Goal: Communication & Community: Answer question/provide support

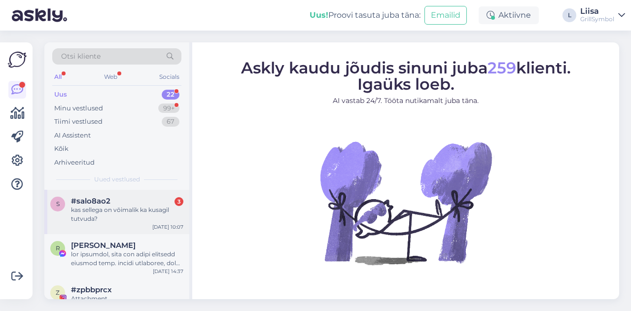
click at [100, 211] on div "kas sellega on võimalik ka kusagil tutvuda?" at bounding box center [127, 214] width 112 height 18
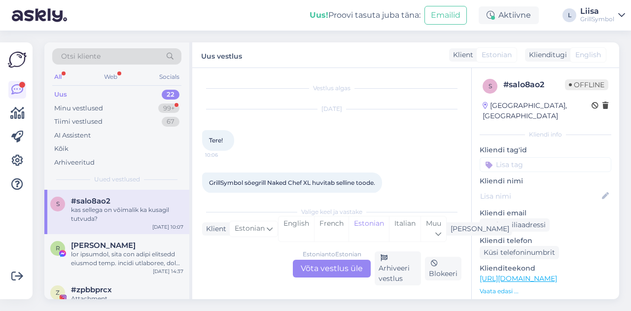
scroll to position [53, 0]
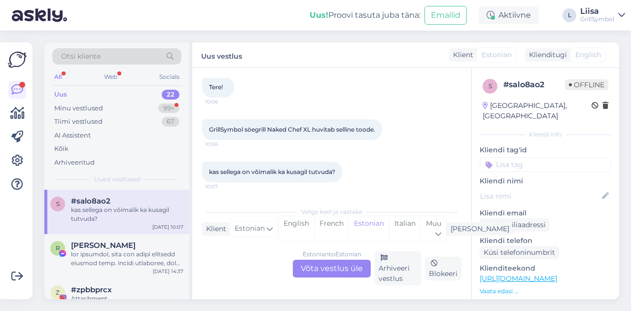
click at [318, 271] on div "Estonian to Estonian Võta vestlus üle" at bounding box center [332, 269] width 78 height 18
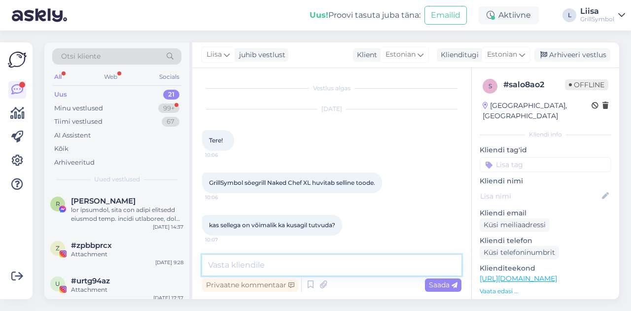
click at [231, 259] on textarea at bounding box center [331, 265] width 259 height 21
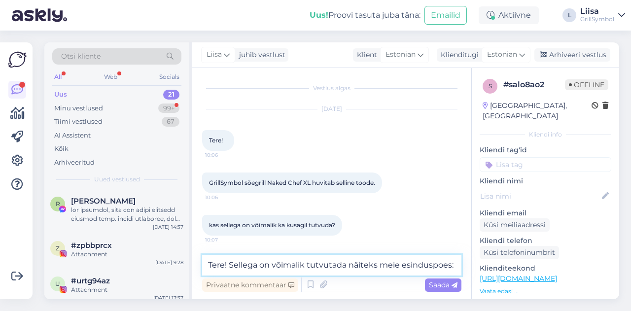
paste textarea "[URL][DOMAIN_NAME]"
type textarea "Tere! Sellega on võimalik tutvutada näiteks meie esinduspoes: [URL][DOMAIN_NAME]"
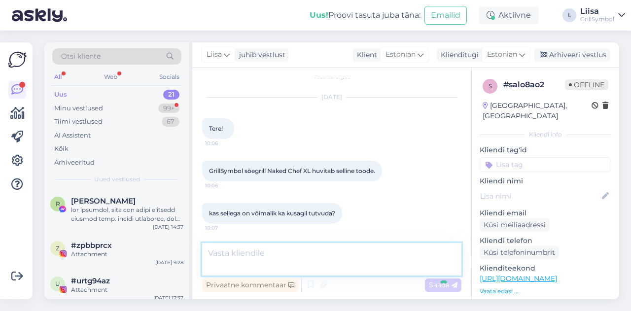
scroll to position [72, 0]
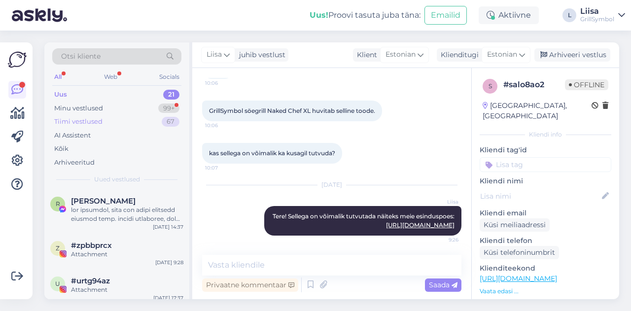
click at [85, 119] on div "Tiimi vestlused" at bounding box center [78, 122] width 48 height 10
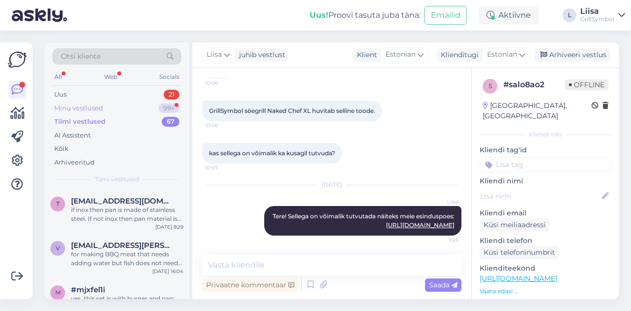
click at [84, 107] on div "Minu vestlused" at bounding box center [78, 108] width 49 height 10
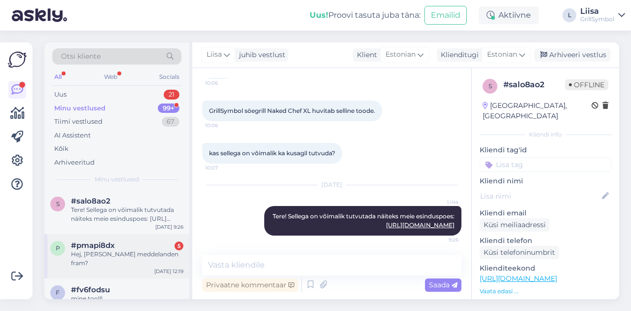
click at [102, 252] on div "Hej, [PERSON_NAME] meddelanden fram?" at bounding box center [127, 259] width 112 height 18
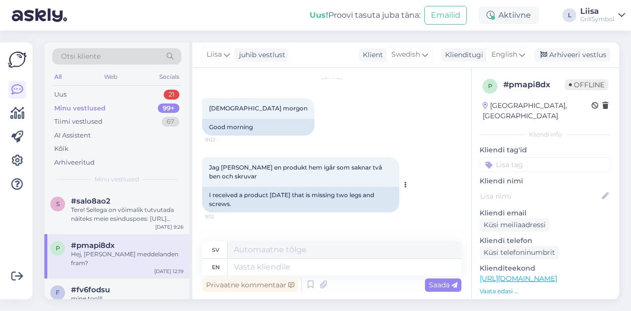
scroll to position [1444, 0]
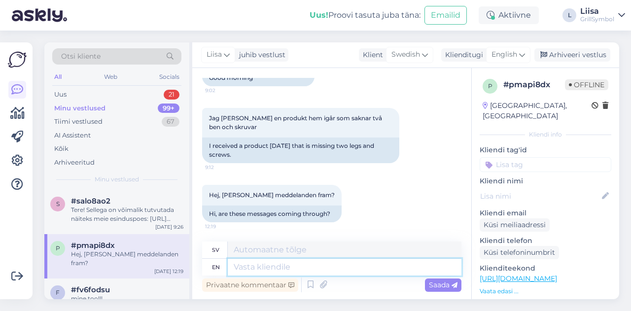
click at [255, 270] on textarea at bounding box center [345, 267] width 234 height 17
type textarea "Hi!"
type textarea "Hej!"
type textarea "Hi! Sorry"
type textarea "Hej! Förlåt"
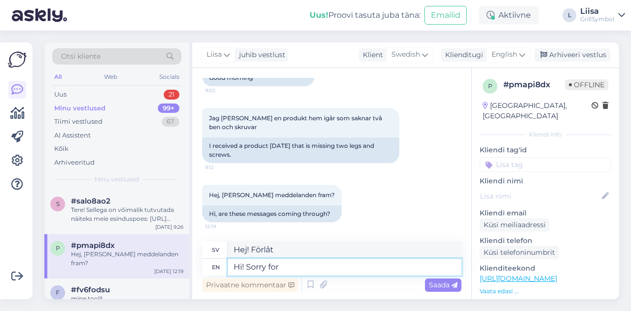
type textarea "Hi! Sorry for t"
type textarea "Hej! Förlåt för"
type textarea "Hi! Sorry for the d"
type textarea "Hej! Förlåt för det"
type textarea "Hi! Sorry for the delay i"
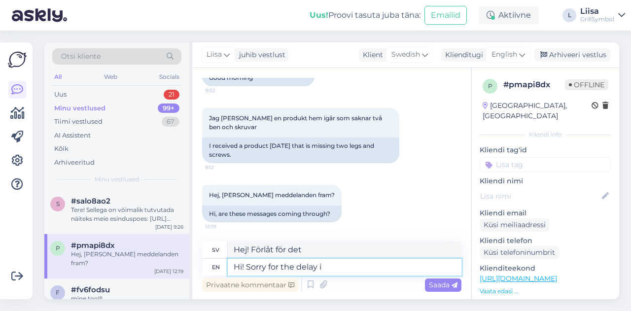
type textarea "Hej! Ursäkta förseningen"
type textarea "Hi! Sorry for the delay in answering. E"
type textarea "Hej! Ursäkta det sena svaret."
type textarea "Hi! Sorry for the delay in answering. [GEOGRAPHIC_DATA] s"
type textarea "Hej! Ursäkta det sena svaret. [GEOGRAPHIC_DATA]"
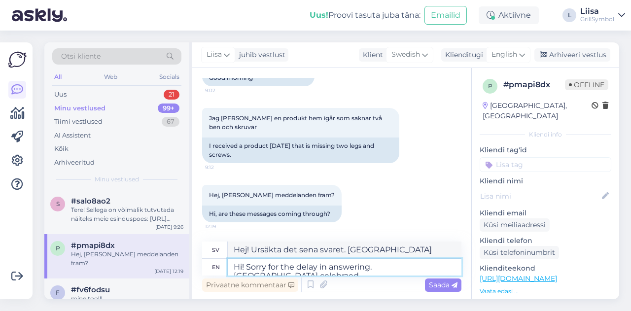
type textarea "Hi! Sorry for the delay in answering. [GEOGRAPHIC_DATA] celebraed"
type textarea "Hej! Ursäkta det sena svaret. Estland firar"
type textarea "Hi! Sorry for the delay in answering. Estonia celebrated a"
type textarea "Hej! Ursäkta det sena svaret. Estland firade"
type textarea "Hi! Sorry for the delay in answering. Estonia celebrated a h"
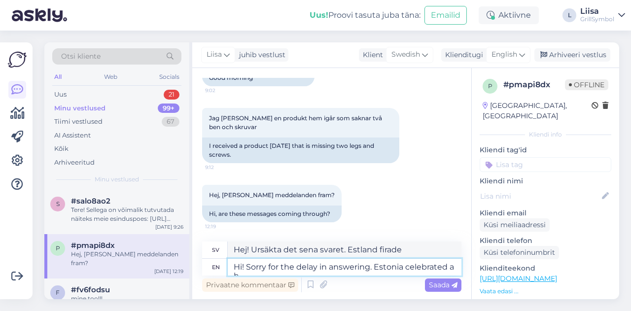
type textarea "Hej! Ursäkta det sena svaret. Estland firade en"
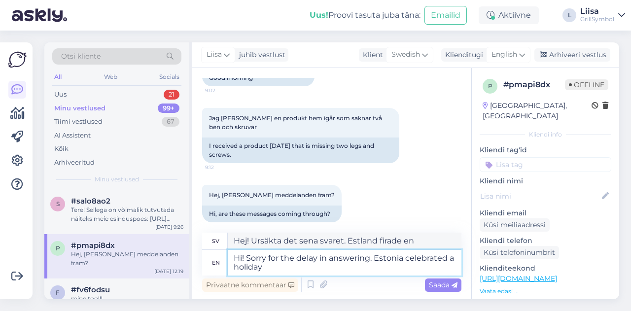
type textarea "Hi! Sorry for the delay in answering. Estonia celebrated a holiday"
type textarea "Hej! Ursäkta det sena svaret. Estland firade en [GEOGRAPHIC_DATA]."
type textarea "Hi! Sorry for the delay in answering. Estonia celebrated a holiday yesturday. :"
type textarea "Hej! Ursäkta det sena svaret. Estland firade helgdag igår."
type textarea "Hi! Sorry for the delay in answering. Estonia celebrated a holiday yesturday. :)"
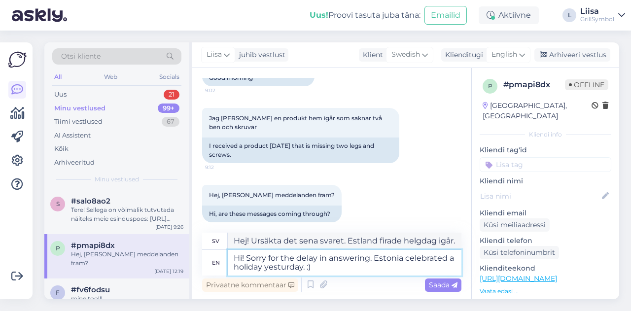
type textarea "Hej! Ursäkta det sena svaret. Estland firade helgdag igår. :)"
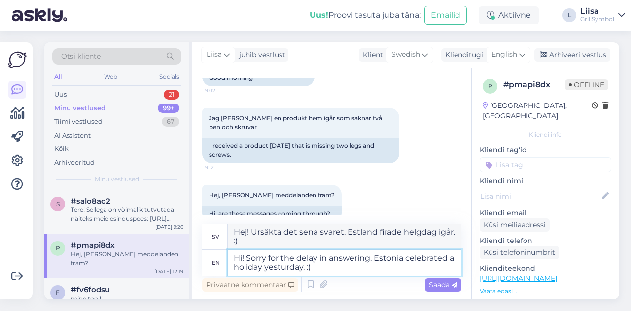
click at [286, 267] on textarea "Hi! Sorry for the delay in answering. Estonia celebrated a holiday yesturday. :)" at bounding box center [345, 263] width 234 height 26
click at [325, 266] on textarea "Hi! Sorry for the delay in answering. Estonia celebrated a holiday yesterrday. …" at bounding box center [345, 263] width 234 height 26
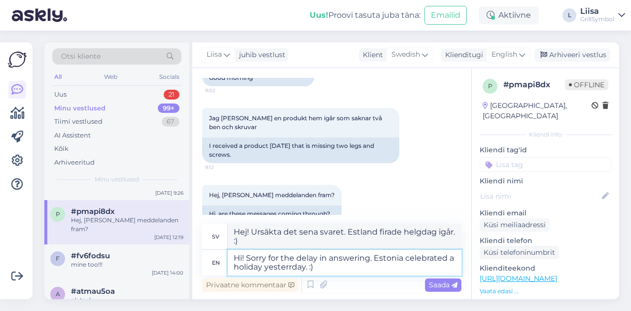
scroll to position [49, 0]
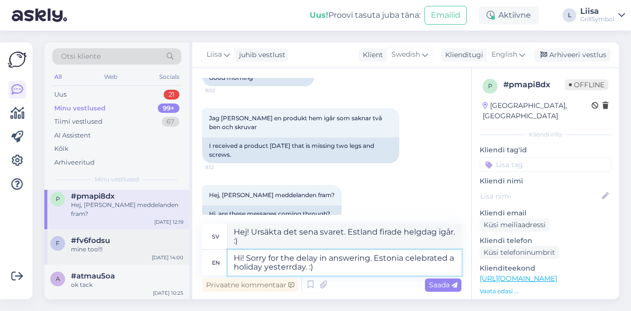
type textarea "Hi! Sorry for the delay in answering. Estonia celebrated a holiday yesterrday. …"
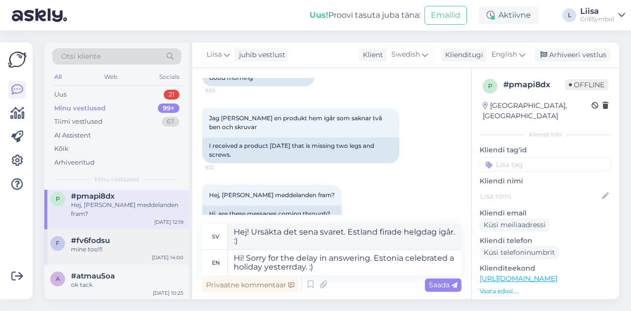
click at [120, 251] on div "mine too!!!" at bounding box center [127, 249] width 112 height 9
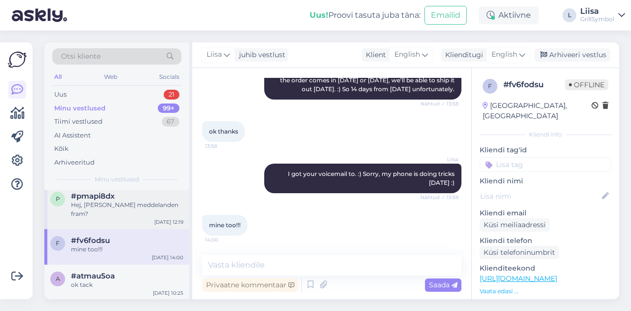
click at [103, 216] on div "Hej, [PERSON_NAME] meddelanden fram?" at bounding box center [127, 210] width 112 height 18
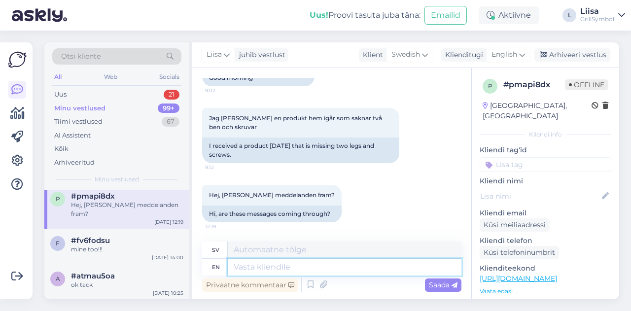
click at [291, 271] on textarea at bounding box center [345, 267] width 234 height 17
type textarea "Hi"
type textarea "Hej"
type textarea "Hi!"
type textarea "Hej!"
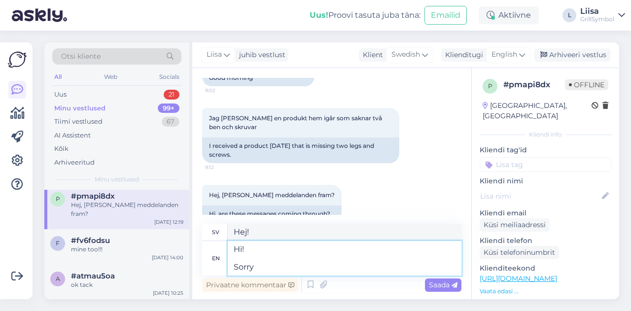
type textarea "Hi! Sorry f"
type textarea "Hej! Förlåt"
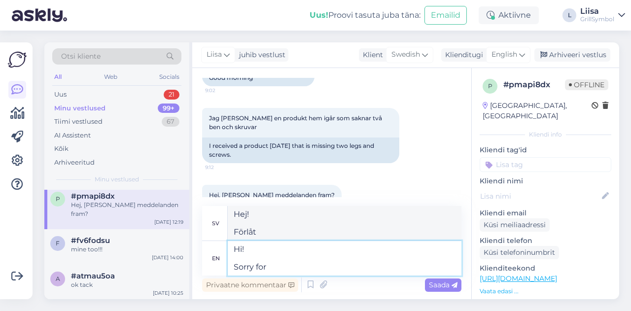
type textarea "Hi! Sorry for t"
type textarea "Hej! Förlåt för"
type textarea "Hi! Sorry for the d"
type textarea "Hej! Förlåt för det"
type textarea "Hi! Sorry for the delay."
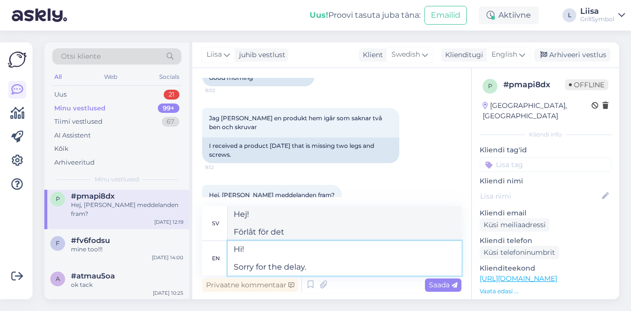
type textarea "Hej! Ursäkta förseningen."
type textarea "Hi! Sorry for the delay. Could y"
type textarea "Hej! Ursäkta förseningen. [PERSON_NAME]"
type textarea "Hi! Sorry for the delay. Could you pl"
type textarea "Hej! Ursäkta dröjsmålet. Kan du?"
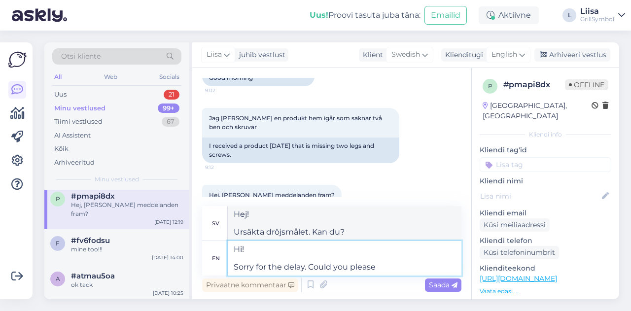
type textarea "Hi! Sorry for the delay. Could you please t"
type textarea "Hej! Ursäkta dröjsmålet. Kan du vara snäll och"
type textarea "Hi! Sorry for the delay. Could you please tell me"
type textarea "Hej! Ursäkta dröjsmålet. Kan du snälla berätta"
type textarea "Hi! Sorry for the delay. Could you please tell me yo"
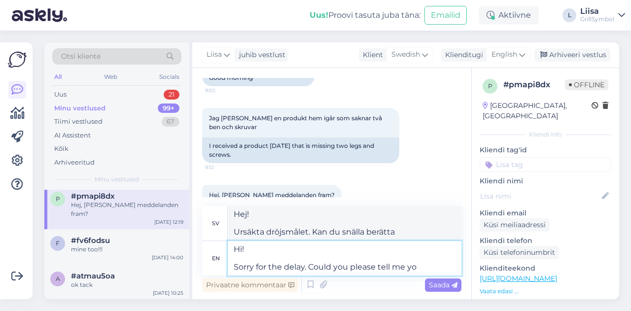
type textarea "Hej! Ursäkta dröjsmålet. Kan du snälla berätta för mig"
type textarea "Hi! Sorry for the delay. Could you please tell me your or"
type textarea "Hej! Ursäkta dröjsmålet. Kan du berätta för mig din"
type textarea "Hi! Sorry for the delay. Could you please tell me your order"
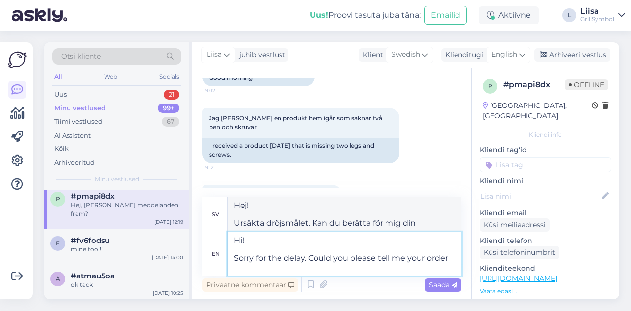
type textarea "Hej! Ursäkta förseningen. Kan du vänligen meddela mig din beställning."
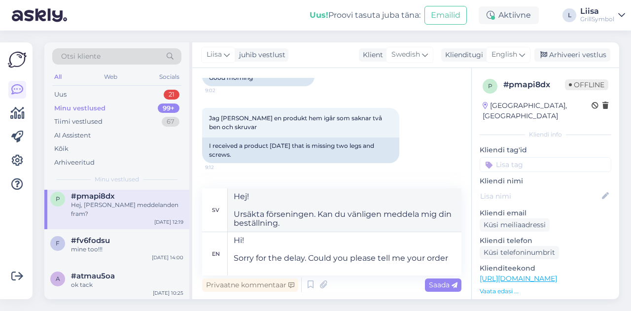
click at [510, 236] on p "Kliendi telefon" at bounding box center [545, 241] width 132 height 10
click at [454, 258] on textarea "Hi! Sorry for the delay. Could you please tell me your order" at bounding box center [345, 253] width 234 height 43
type textarea "Hi! Sorry for the delay. Could you please tell me your order number?"
type textarea "Hej! Ursäkta förseningen. Kan du ge mig ditt ordernummer?"
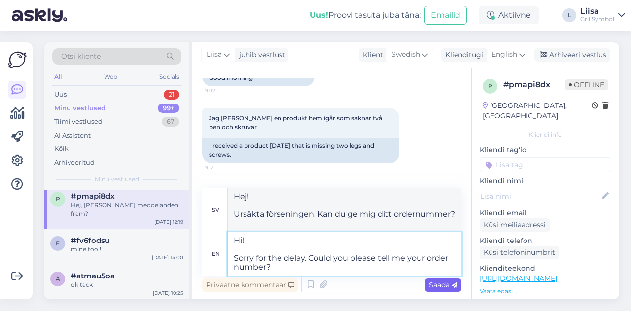
type textarea "Hi! Sorry for the delay. Could you please tell me your order number?"
click at [460, 288] on div "Saada" at bounding box center [443, 284] width 36 height 13
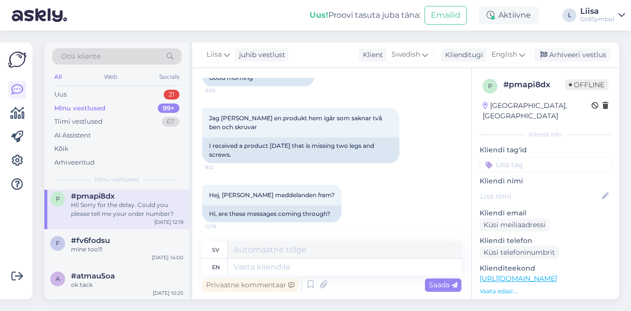
scroll to position [1568, 0]
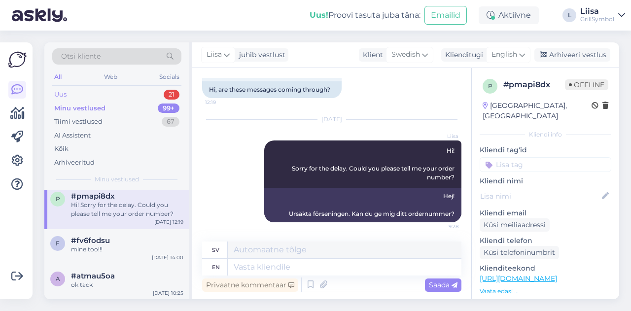
click at [90, 93] on div "Uus 21" at bounding box center [116, 95] width 129 height 14
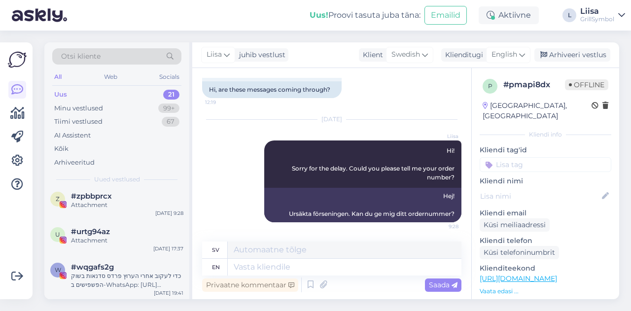
scroll to position [0, 0]
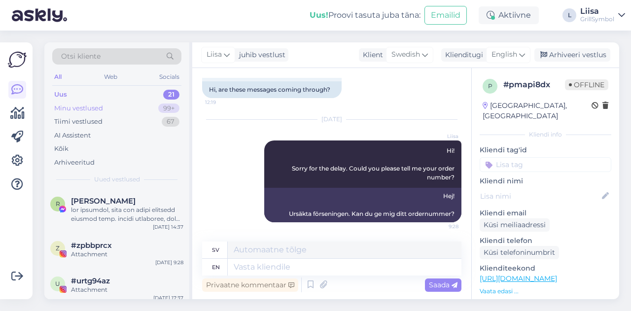
click at [86, 107] on div "Minu vestlused" at bounding box center [78, 108] width 49 height 10
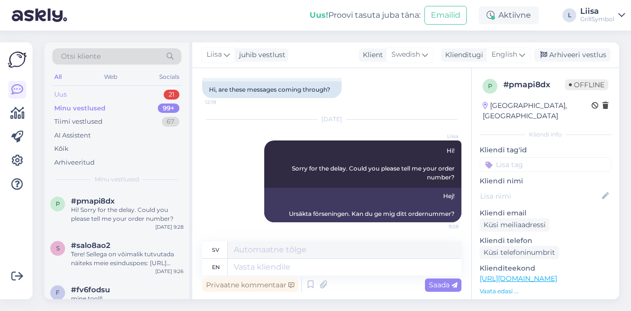
click at [81, 94] on div "Uus 21" at bounding box center [116, 95] width 129 height 14
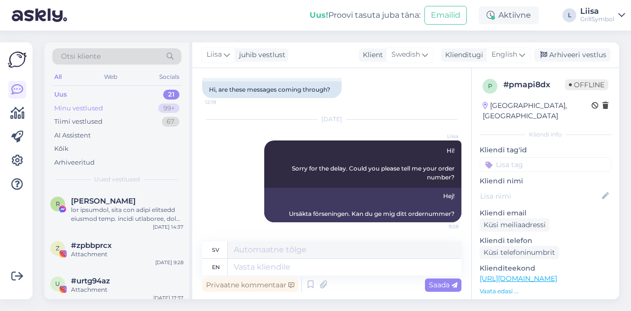
click at [107, 111] on div "Minu vestlused 99+" at bounding box center [116, 109] width 129 height 14
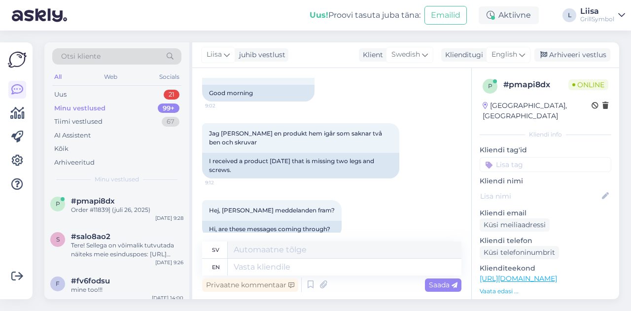
scroll to position [1627, 0]
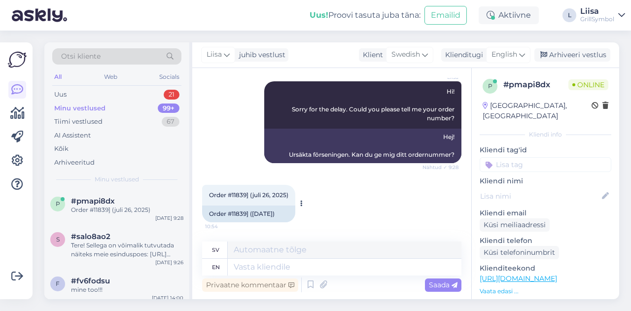
click at [239, 213] on div "Order #11839] ([DATE])" at bounding box center [248, 213] width 93 height 17
copy div "11839"
click at [285, 265] on textarea at bounding box center [345, 267] width 234 height 17
type textarea "Thanks f"
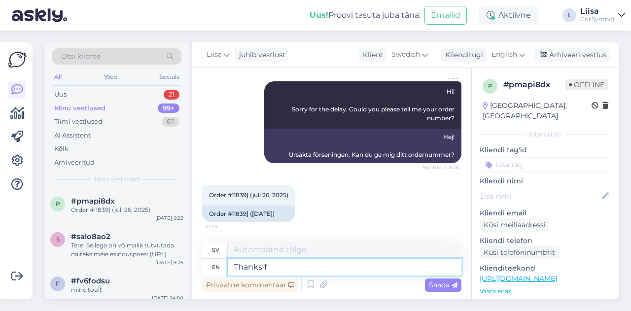
type textarea "Tack"
type textarea "Thanks for t"
type textarea "Tack för"
type textarea "Thanks for the info."
type textarea "Tack för informationen."
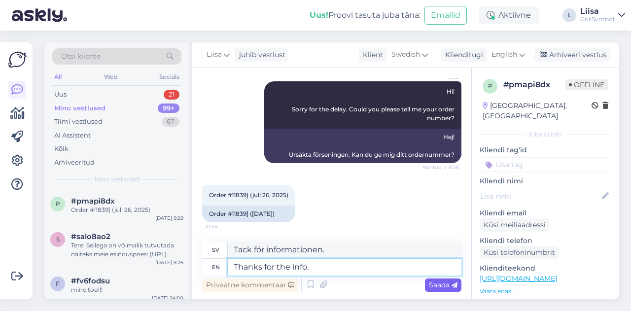
type textarea "Thanks for the info."
click at [449, 287] on span "Saada" at bounding box center [443, 284] width 29 height 9
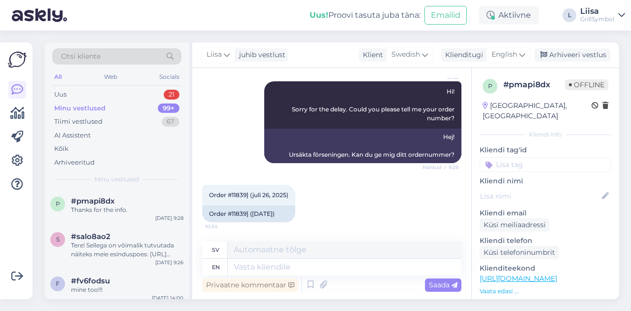
scroll to position [1687, 0]
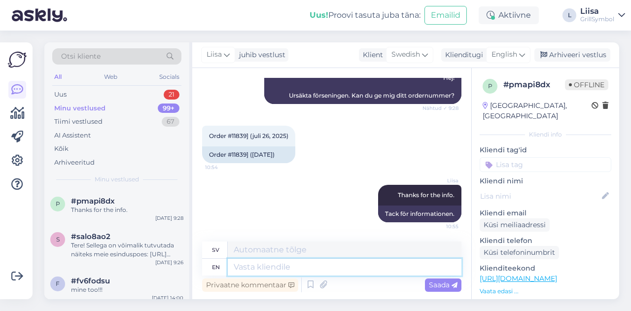
click at [269, 271] on textarea at bounding box center [345, 267] width 234 height 17
paste textarea "Sorry that these were left out of the packages. We’ll send the missing parts ri…"
type textarea "Sorry that these were left out of the packages. We’ll send the missing parts ri…"
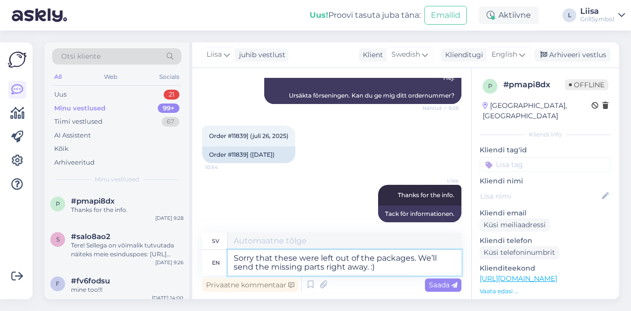
type textarea "Ursäkta att dessa saknades i paketen. Vi skickar de saknade delarna direkt. :)"
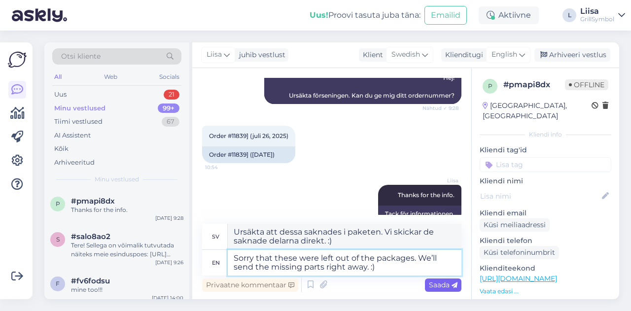
type textarea "Sorry that these were left out of the packages. We’ll send the missing parts ri…"
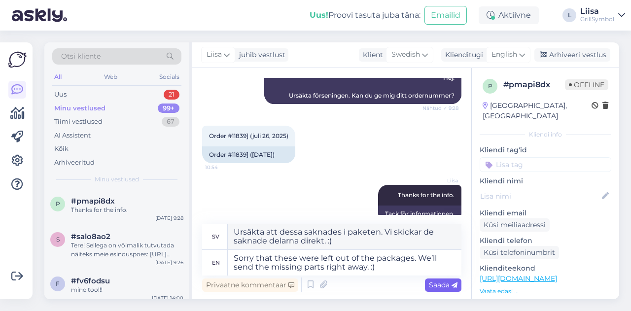
click at [448, 288] on span "Saada" at bounding box center [443, 284] width 29 height 9
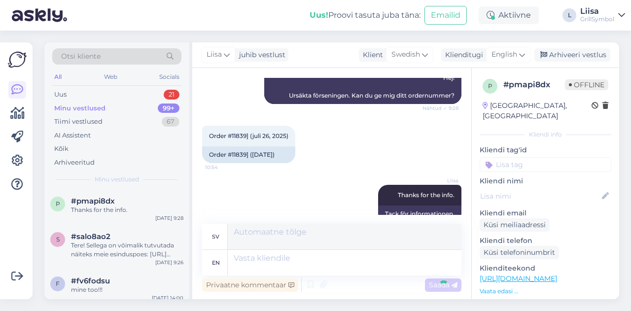
scroll to position [1763, 0]
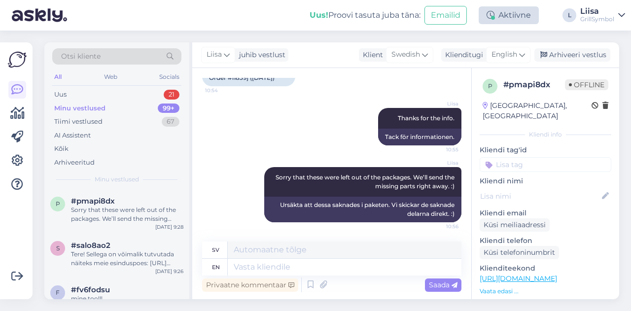
click at [513, 19] on div "Aktiivne" at bounding box center [508, 15] width 60 height 18
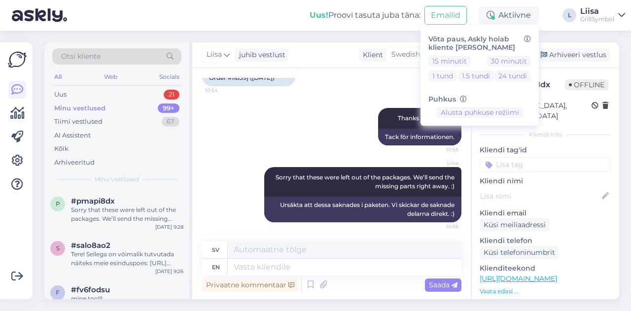
click at [277, 114] on div "[PERSON_NAME] Thanks for the info. 10:55 Tack för informationen." at bounding box center [331, 126] width 259 height 59
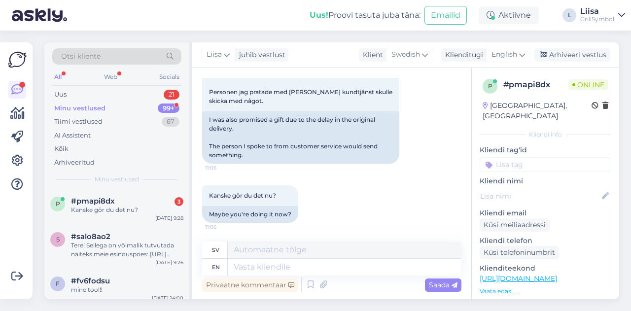
scroll to position [2030, 0]
click at [258, 263] on textarea at bounding box center [345, 267] width 234 height 17
type textarea "Yes!"
type textarea "Ja!"
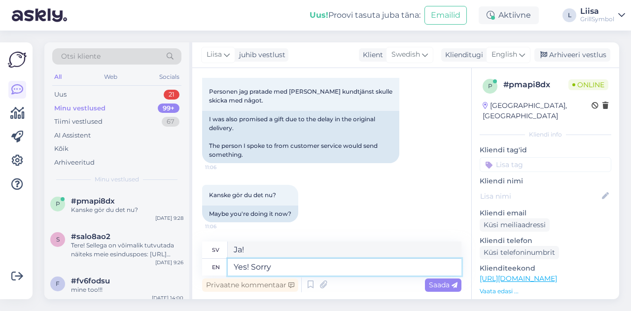
type textarea "Yes! Sorry"
type textarea "Ja! Förlåt"
type textarea "Yes! Sorry for t"
type textarea "Ja! Förlåt för"
type textarea "Yes! Sorry for that m"
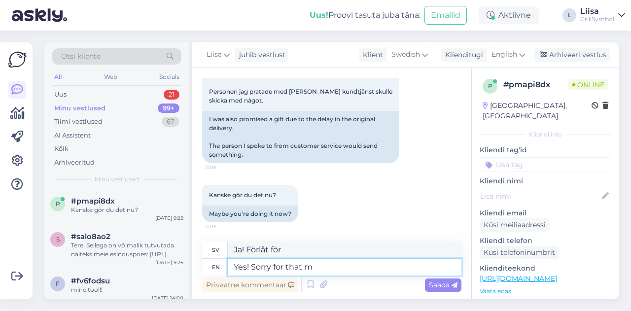
type textarea "Ja! Förlåt för det."
type textarea "Yes! Sorry for that missing"
type textarea "Ja! Ursäkta att det saknades"
type textarea "Yes! Sorry for that missing from th"
type textarea "Ja! Ursäkta att det saknas"
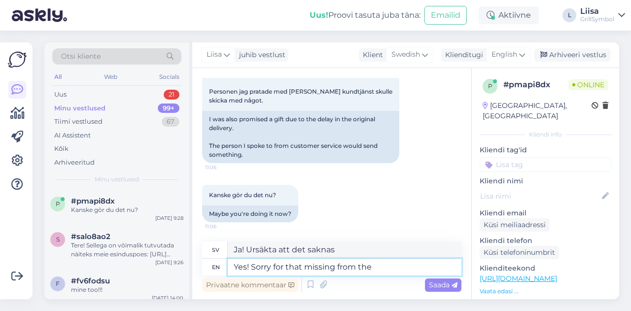
type textarea "Yes! Sorry for that missing from the d"
type textarea "Ja! Ursäkta att det saknas i"
type textarea "Yes! Sorry for that missing from the delivery"
type textarea "Ja! Ursäkta att det saknades i leveransen."
type textarea "Yes! Sorry for that missing from the delivery as well."
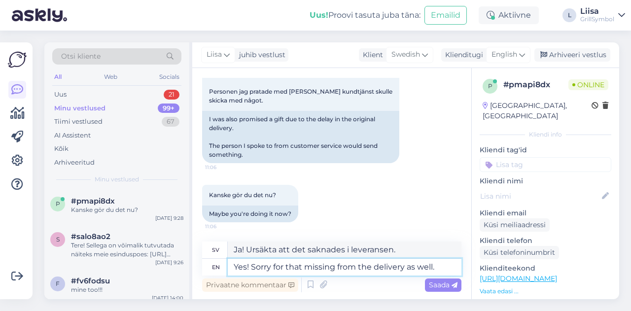
type textarea "Ja! Ursäkta att det saknades i leveransen också."
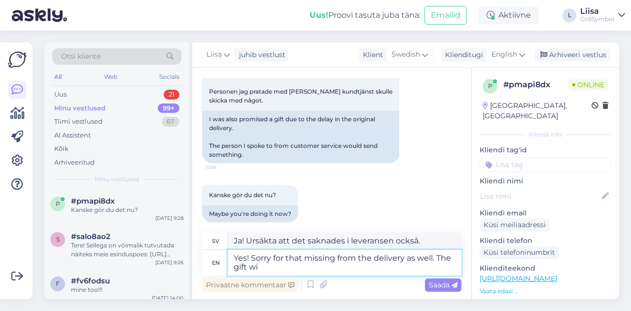
type textarea "Yes! Sorry for that missing from the delivery as well. The gift wil"
type textarea "Ja! Förlåt att det saknades i leveransen också. [GEOGRAPHIC_DATA]"
type textarea "Yes! Sorry for that missing from the delivery as well. The gift will"
type textarea "Ja! Ursäkta att det saknades i leveransen också. [PERSON_NAME] att"
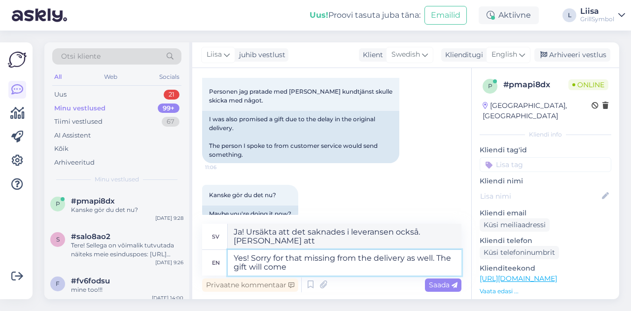
type textarea "Yes! Sorry for that missing from the delivery as well. The gift will come w"
type textarea "Ja! Ursäkta att det saknades i leveransen också. [PERSON_NAME] att komma."
type textarea "Yes! Sorry for that missing from the delivery as well. The gift will come with …"
type textarea "Ja! Ursäkta att det saknades i leveransen också. [PERSON_NAME] med."
type textarea "Yes! Sorry for that missing from the delivery as well. The gift will come with …"
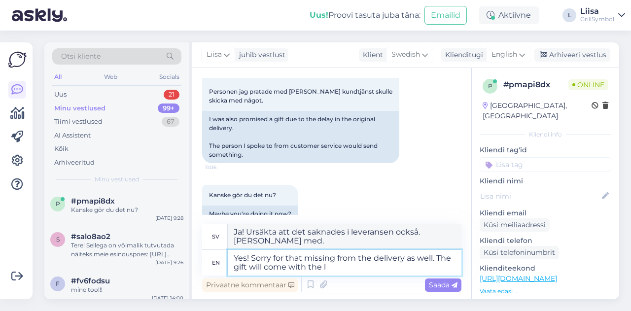
type textarea "Ja! Ursäkta att det saknades i leveransen också. [PERSON_NAME] med"
type textarea "Yes! Sorry for that missing from the delivery as well. The gift will come with …"
type textarea "Ja! Ursäkta att det saknades i leveransen också. [PERSON_NAME] med det saknade."
type textarea "Yes! Sorry for that missing from the delivery as well. The gift will come with …"
type textarea "Ja! Ursäkta att det saknades i leveransen också. [PERSON_NAME] med de saknade b…"
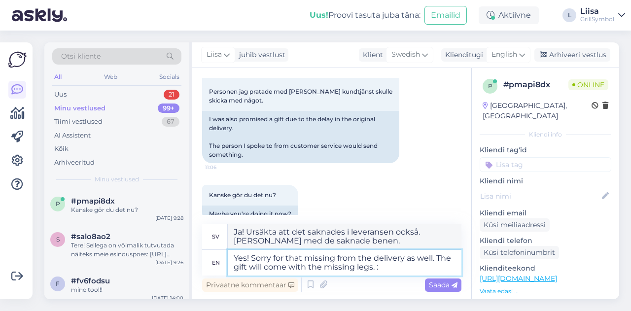
type textarea "Yes! Sorry for that missing from the delivery as well. The gift will come with …"
type textarea "Ja! Ursäkta att det saknades i leveransen också. [PERSON_NAME] med de saknade b…"
type textarea "Yes! Sorry for that missing from the delivery as well. The gift will come with …"
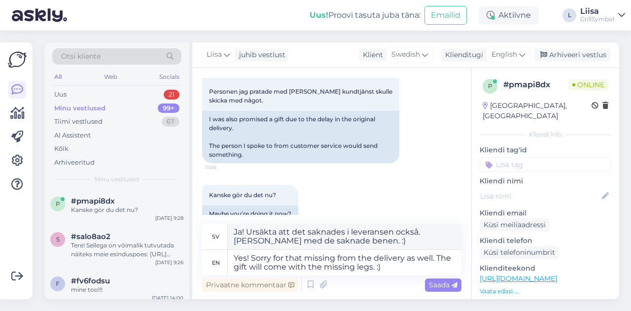
click at [438, 281] on span "Saada" at bounding box center [443, 284] width 29 height 9
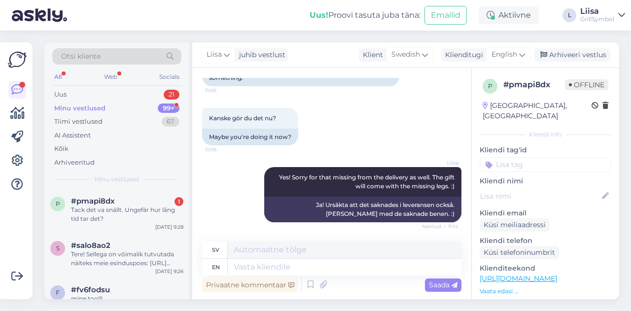
scroll to position [2183, 0]
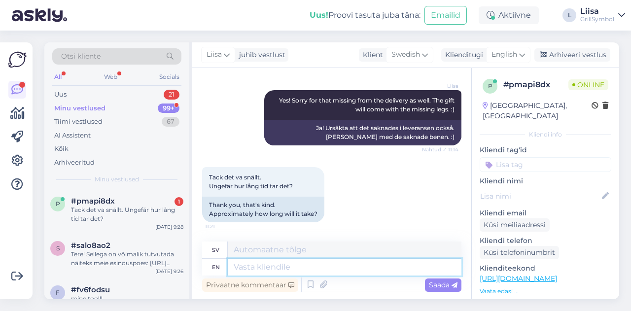
click at [270, 261] on textarea at bounding box center [345, 267] width 234 height 17
type textarea "This"
type textarea "Detta"
type textarea "This package w"
type textarea "Detta paket"
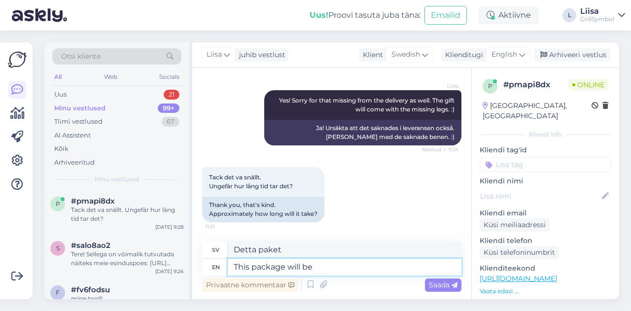
type textarea "This package will be"
type textarea "Detta paket kommer att"
type textarea "This package will be p"
type textarea "Detta paket kommer att vara"
type textarea "This package will be picked"
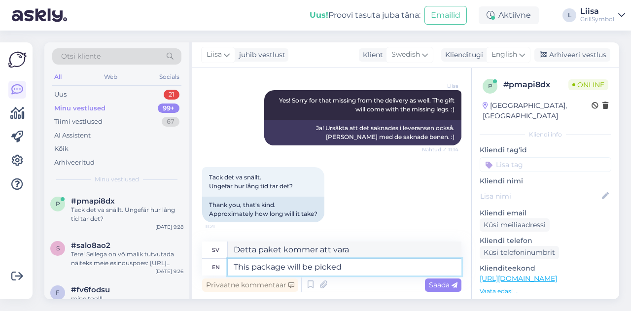
type textarea "Detta paket kommer att hämtas"
type textarea "This package will be picked up from [GEOGRAPHIC_DATA]"
type textarea "Detta paket kommer att hämtas [PERSON_NAME]"
type textarea "This package will be picked up from [GEOGRAPHIC_DATA]"
type textarea "Detta paket kommer att hämtas hos oss"
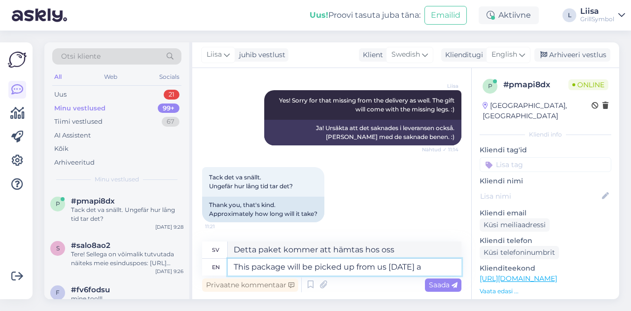
type textarea "This package will be picked up from us [DATE] an"
type textarea "Detta paket hämtas hos oss imorgon"
type textarea "This package will be picked up from us [DATE] and"
type textarea "Detta paket hämtas hos oss imorgon och"
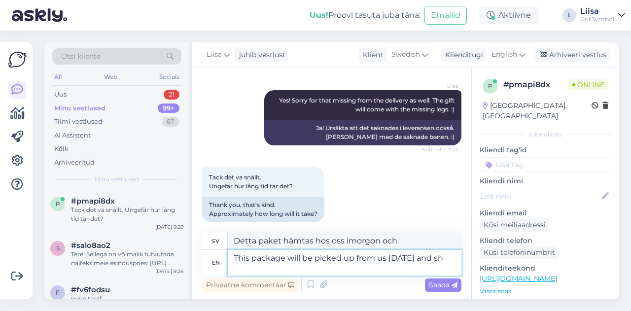
scroll to position [2192, 0]
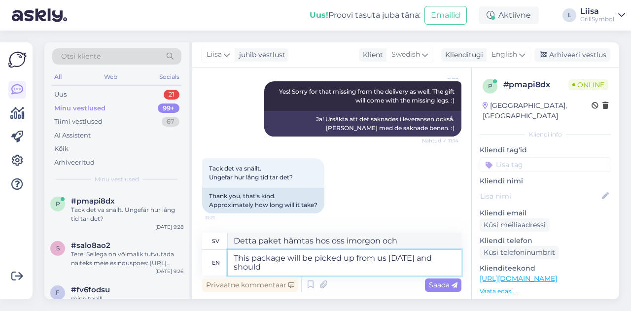
type textarea "This package will be picked up from us [DATE] and should a"
type textarea "Detta paket hämtas hos oss imorgon och bör"
type textarea "This package will be picked up from us [DATE] and should arrive"
type textarea "Detta paket hämtas hos oss imorgon och bör anlända"
type textarea "This package will be picked up from us [DATE] and should arrive in"
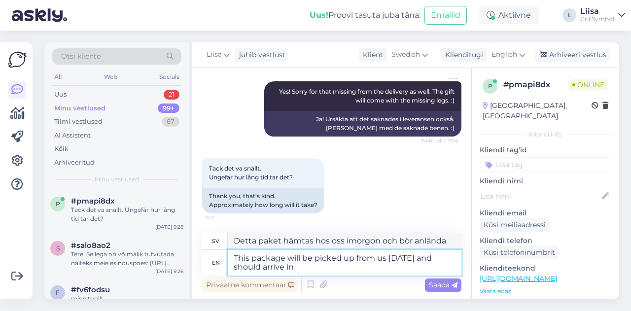
type textarea "Detta paket hämtas hos oss imorgon och bör anlända kl."
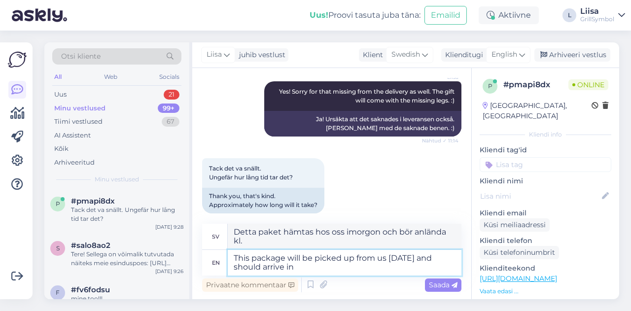
scroll to position [2194, 0]
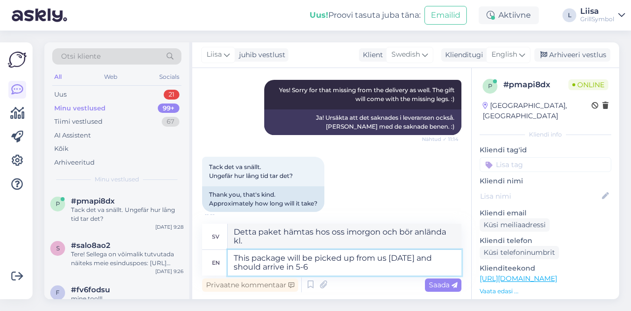
type textarea "This package will be picked up from us [DATE] and should arrive in 5-6"
type textarea "Detta paket hämtas hos oss imorgon och bör anlända inom 5-6"
type textarea "This package will be picked up from us [DATE] and should arrive in 5-6 work"
type textarea "Detta paket hämtas hos oss imorgon och bör anlända inom 17-18 arbetsdagar."
type textarea "This package will be picked up from us [DATE] and should arrive in 5-6 work day…"
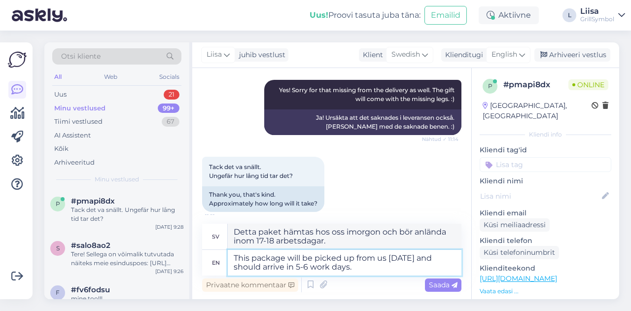
type textarea "Detta paket hämtas hos oss imorgon och bör anlända inom 5-6 arbetsdagar."
type textarea "This package will be picked up from us [DATE] and should arrive in 5-6 work day…"
type textarea "Detta paket hämtas hos oss imorgon och bör anlända inom 5-6 arbetsdagar. :)"
type textarea "This package will be picked up from us [DATE] and should arrive in 5-6 work day…"
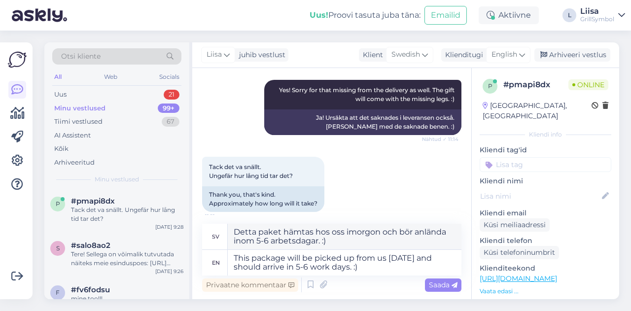
click at [430, 285] on span "Saada" at bounding box center [443, 284] width 29 height 9
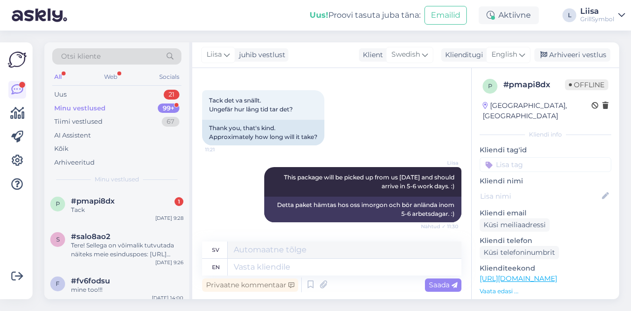
scroll to position [2319, 0]
